Goal: Transaction & Acquisition: Purchase product/service

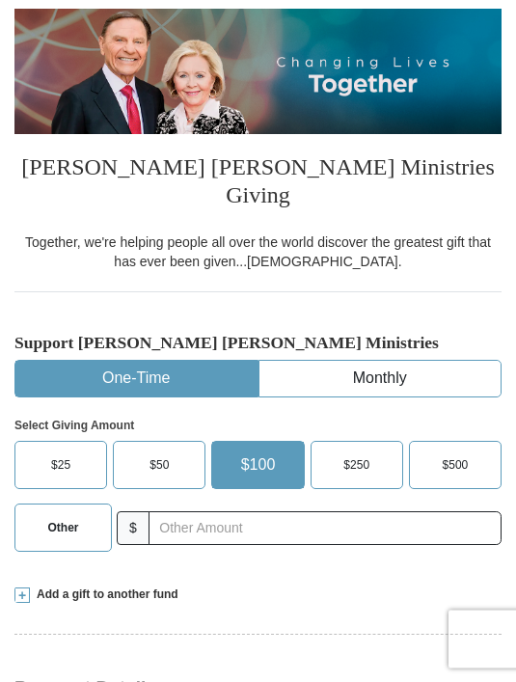
scroll to position [185, 0]
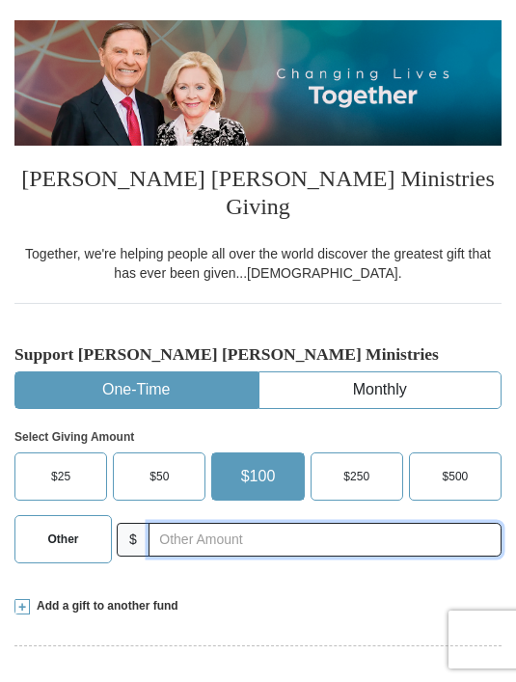
click at [217, 523] on input "text" at bounding box center [325, 540] width 353 height 34
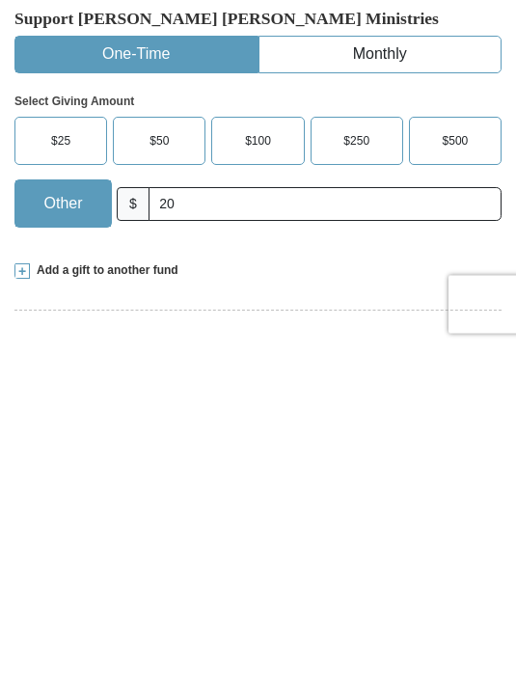
scroll to position [521, 0]
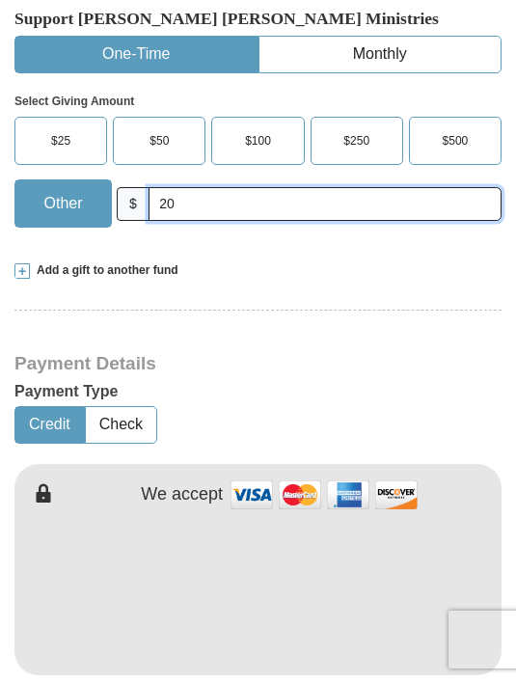
type input "20"
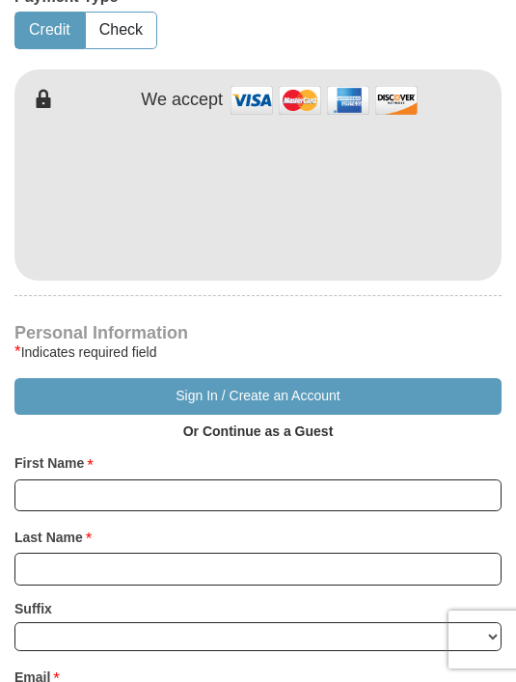
scroll to position [925, 0]
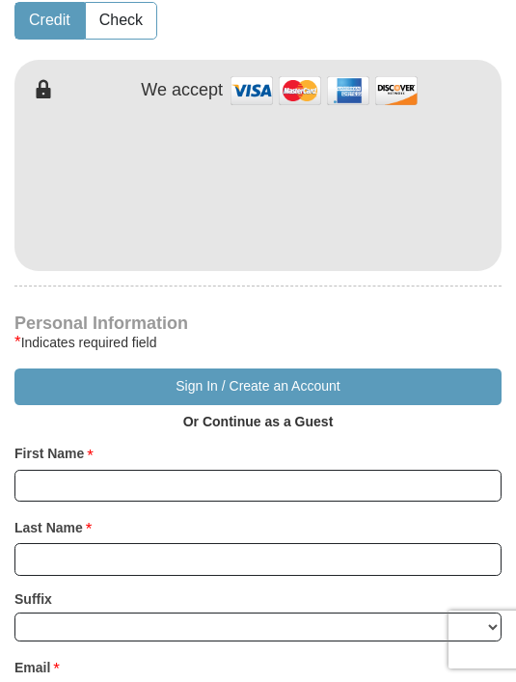
click at [297, 369] on button "Sign In / Create an Account" at bounding box center [257, 387] width 487 height 37
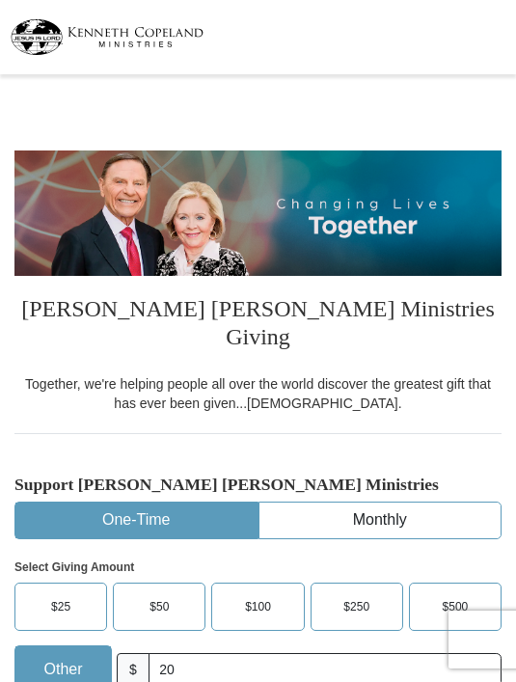
select select "[GEOGRAPHIC_DATA]"
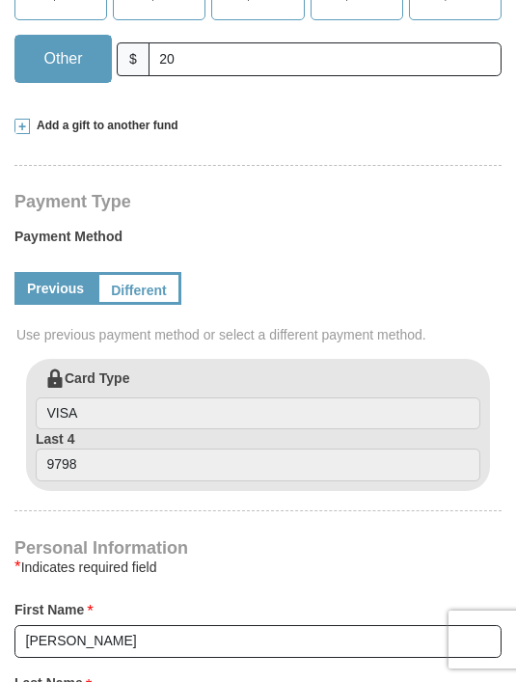
scroll to position [600, 0]
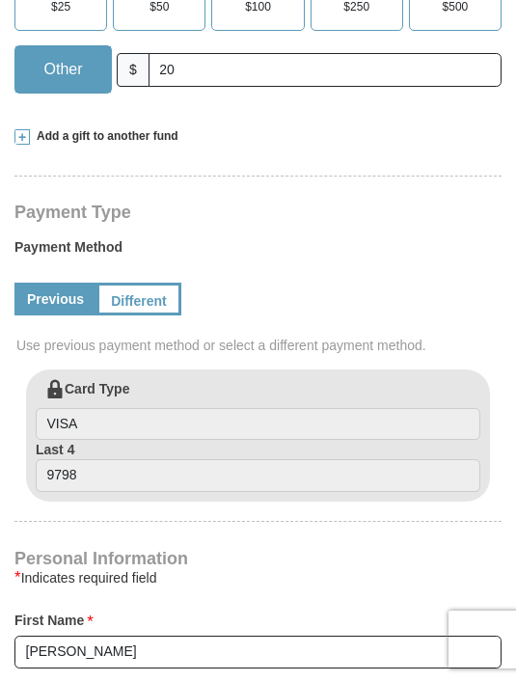
click at [139, 283] on link "Different" at bounding box center [138, 299] width 85 height 33
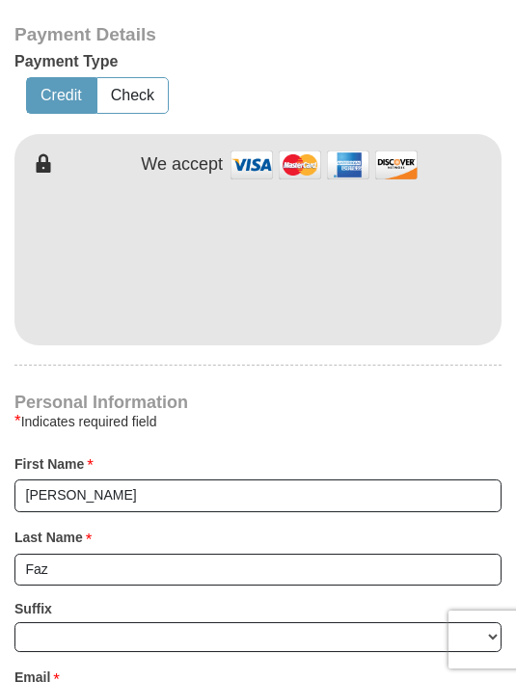
scroll to position [973, 0]
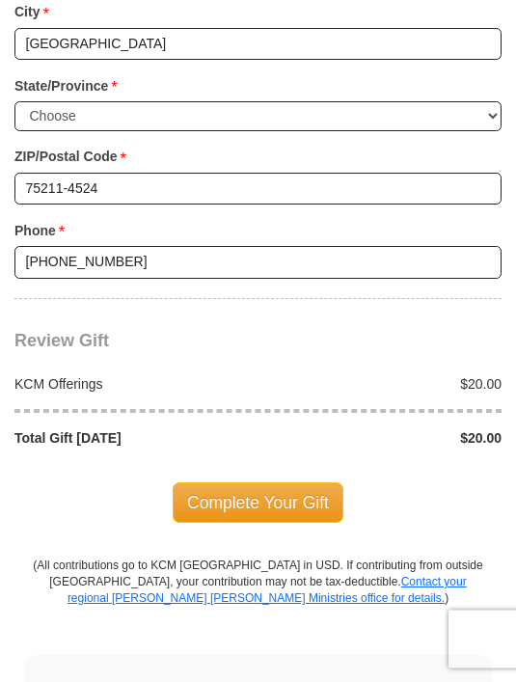
click at [296, 483] on span "Complete Your Gift" at bounding box center [258, 503] width 171 height 41
